Goal: Task Accomplishment & Management: Complete application form

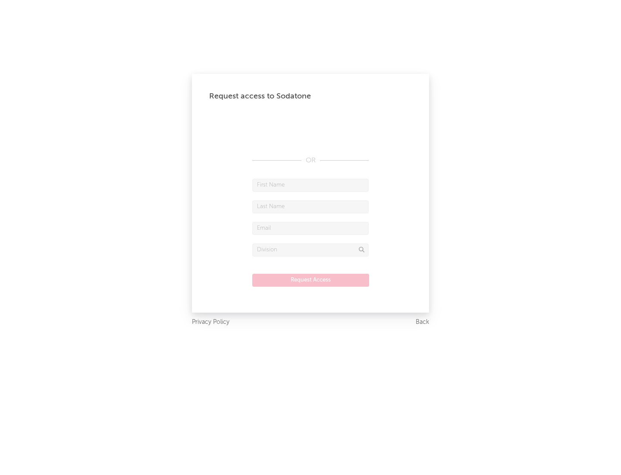
click at [311, 185] on input "text" at bounding box center [310, 185] width 116 height 13
type input "[PERSON_NAME]"
click at [311, 206] on input "text" at bounding box center [310, 206] width 116 height 13
type input "[PERSON_NAME]"
click at [311, 228] on input "text" at bounding box center [310, 228] width 116 height 13
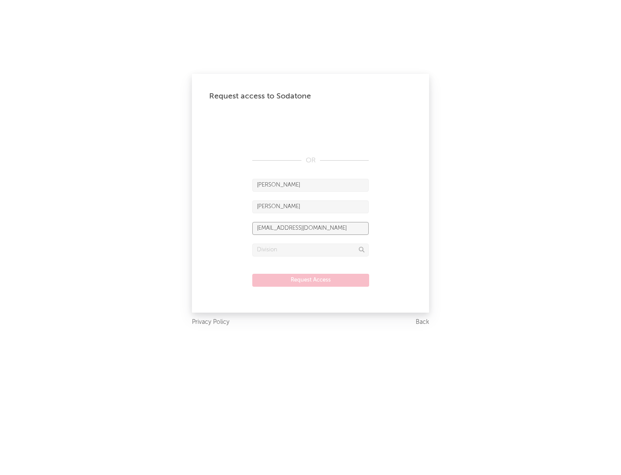
type input "[EMAIL_ADDRESS][DOMAIN_NAME]"
click at [311, 249] on input "text" at bounding box center [310, 249] width 116 height 13
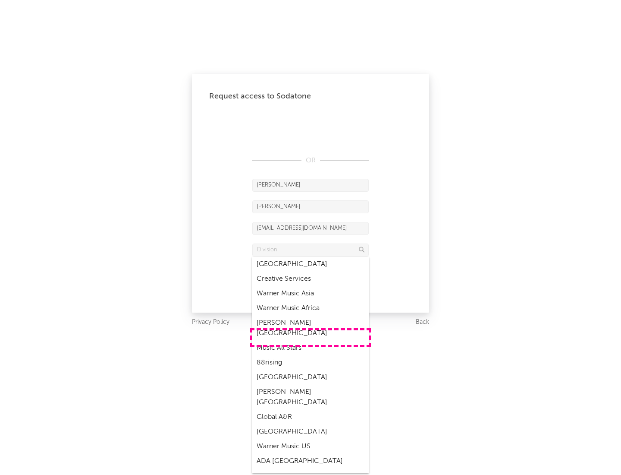
click at [311, 340] on div "Music All Stars" at bounding box center [310, 347] width 116 height 15
type input "Music All Stars"
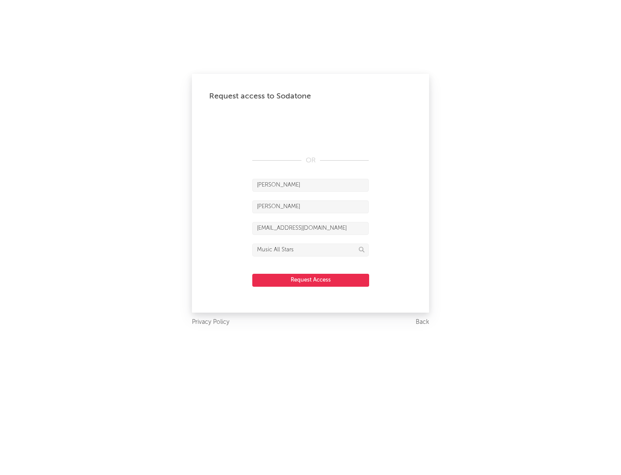
click at [311, 280] on button "Request Access" at bounding box center [310, 280] width 117 height 13
